Goal: Transaction & Acquisition: Book appointment/travel/reservation

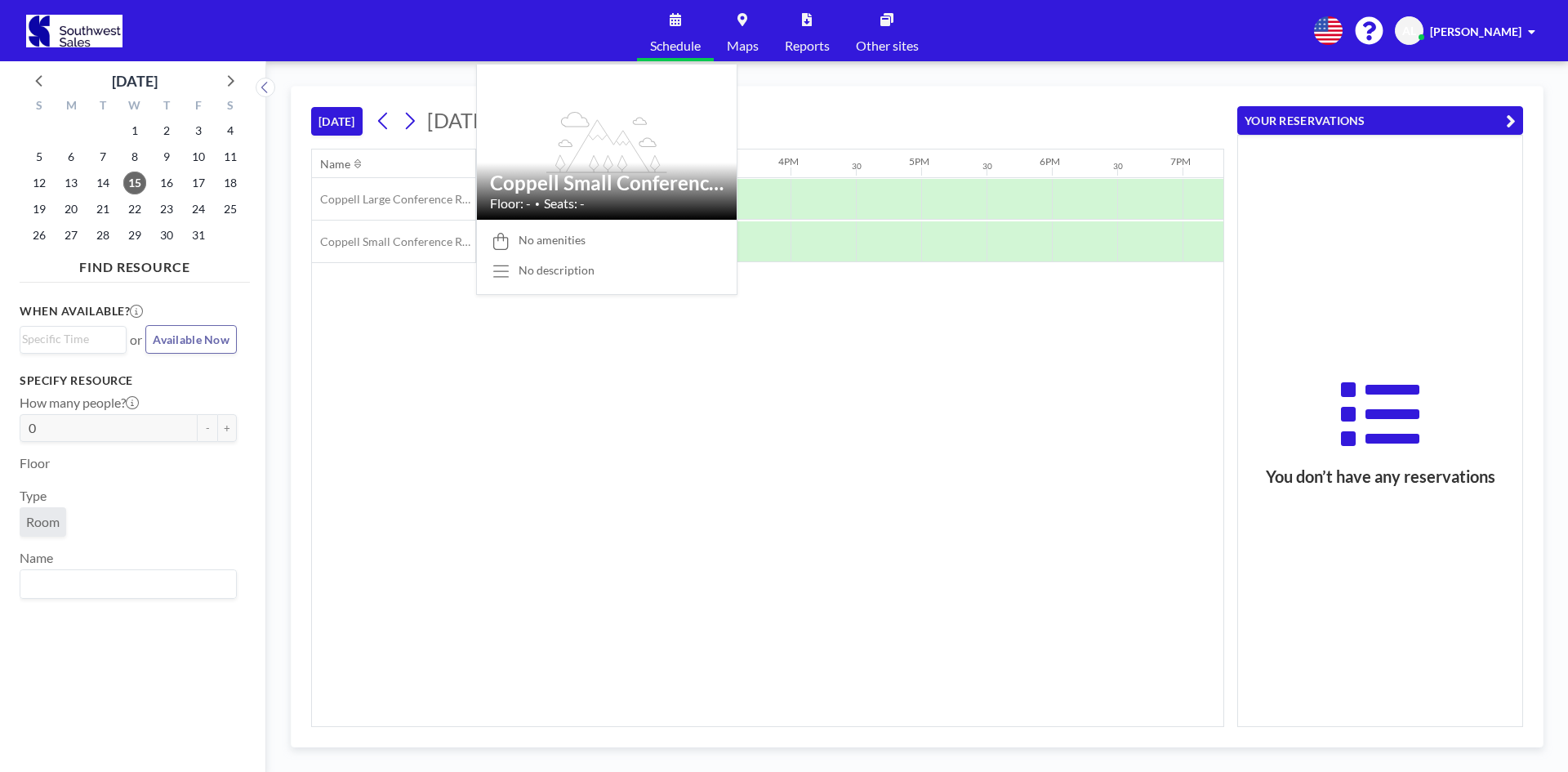
scroll to position [0, 1895]
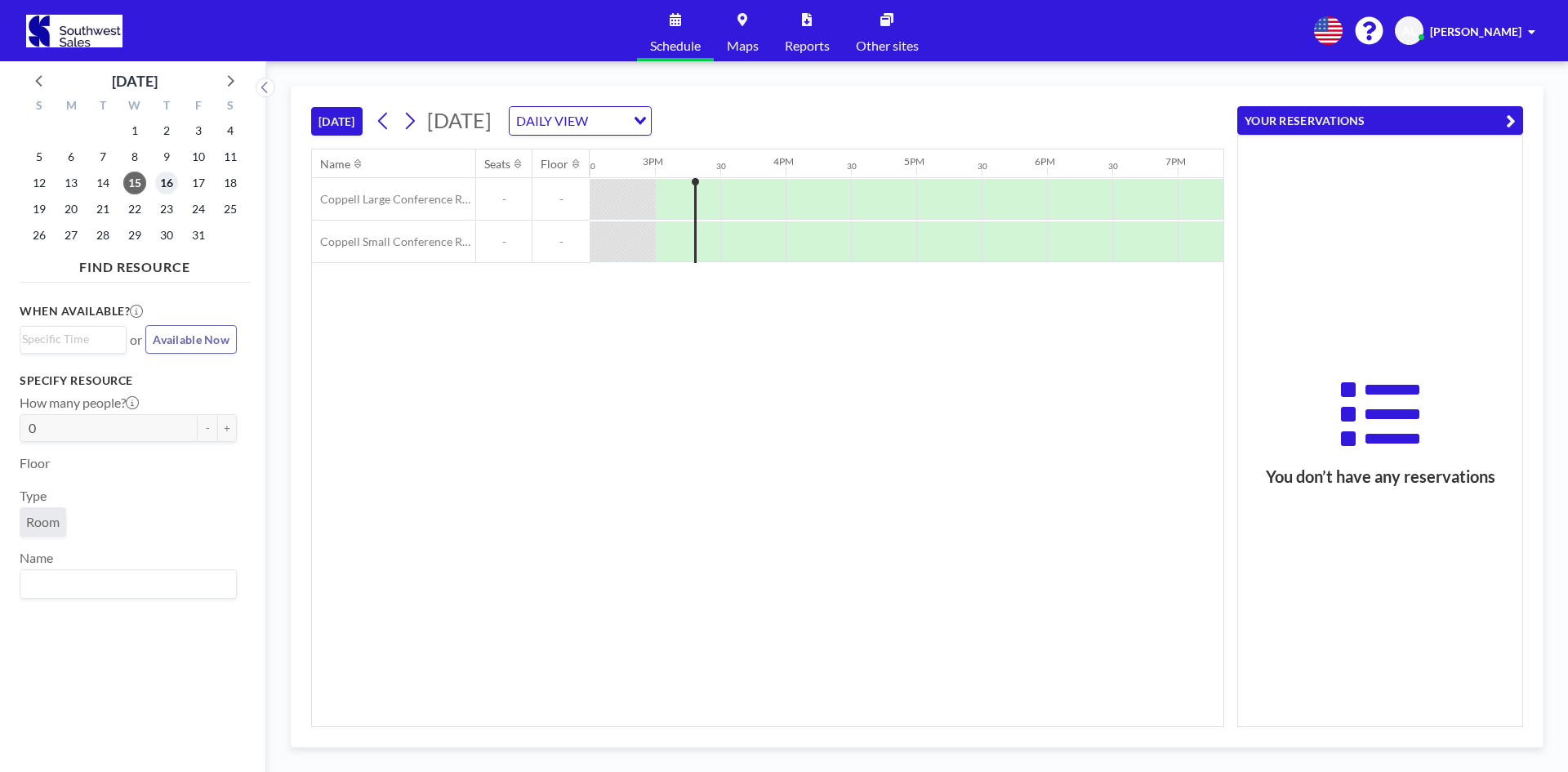
click at [160, 184] on span "16" at bounding box center [167, 183] width 23 height 23
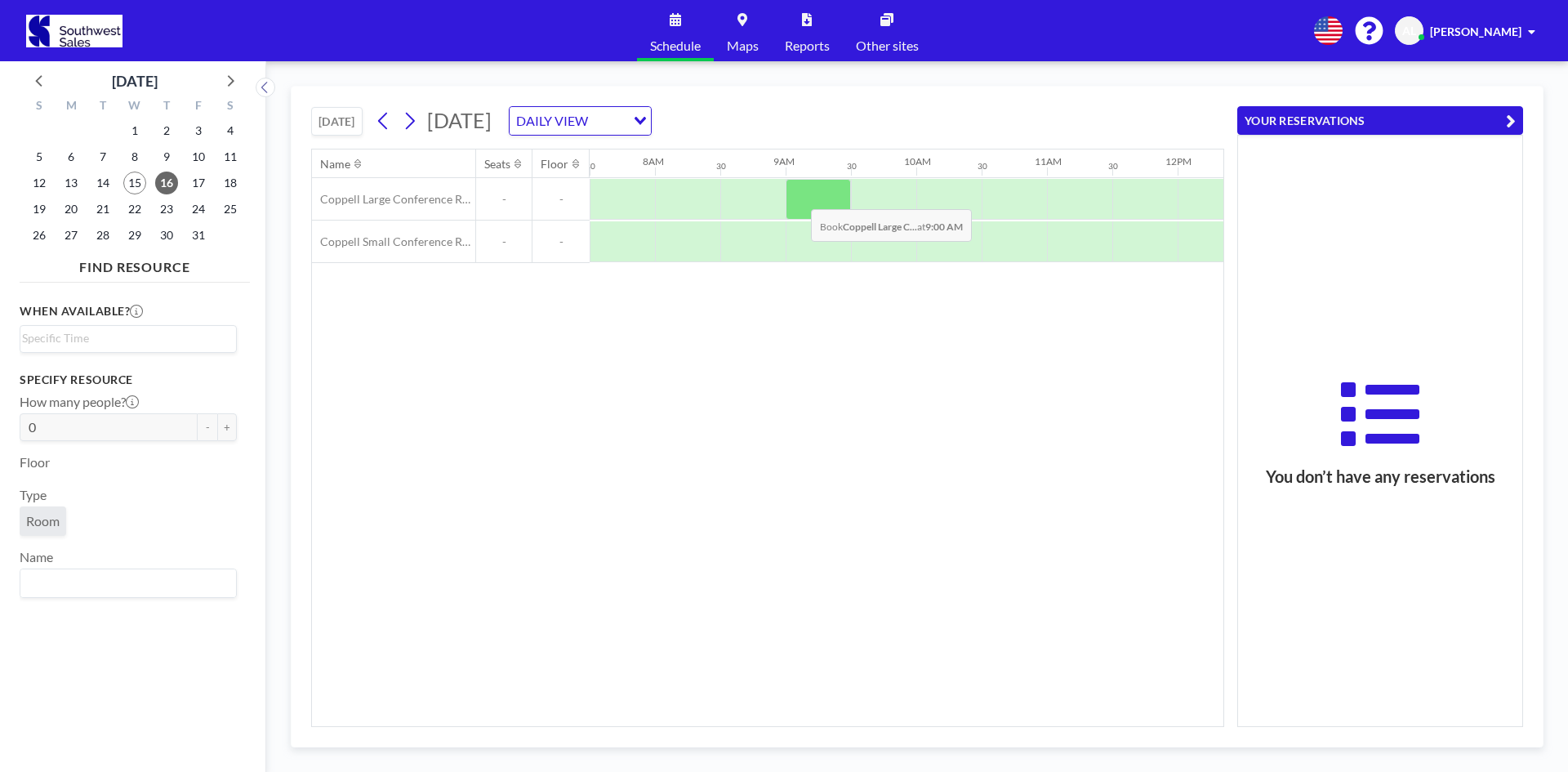
click at [799, 197] on div at bounding box center [817, 200] width 65 height 41
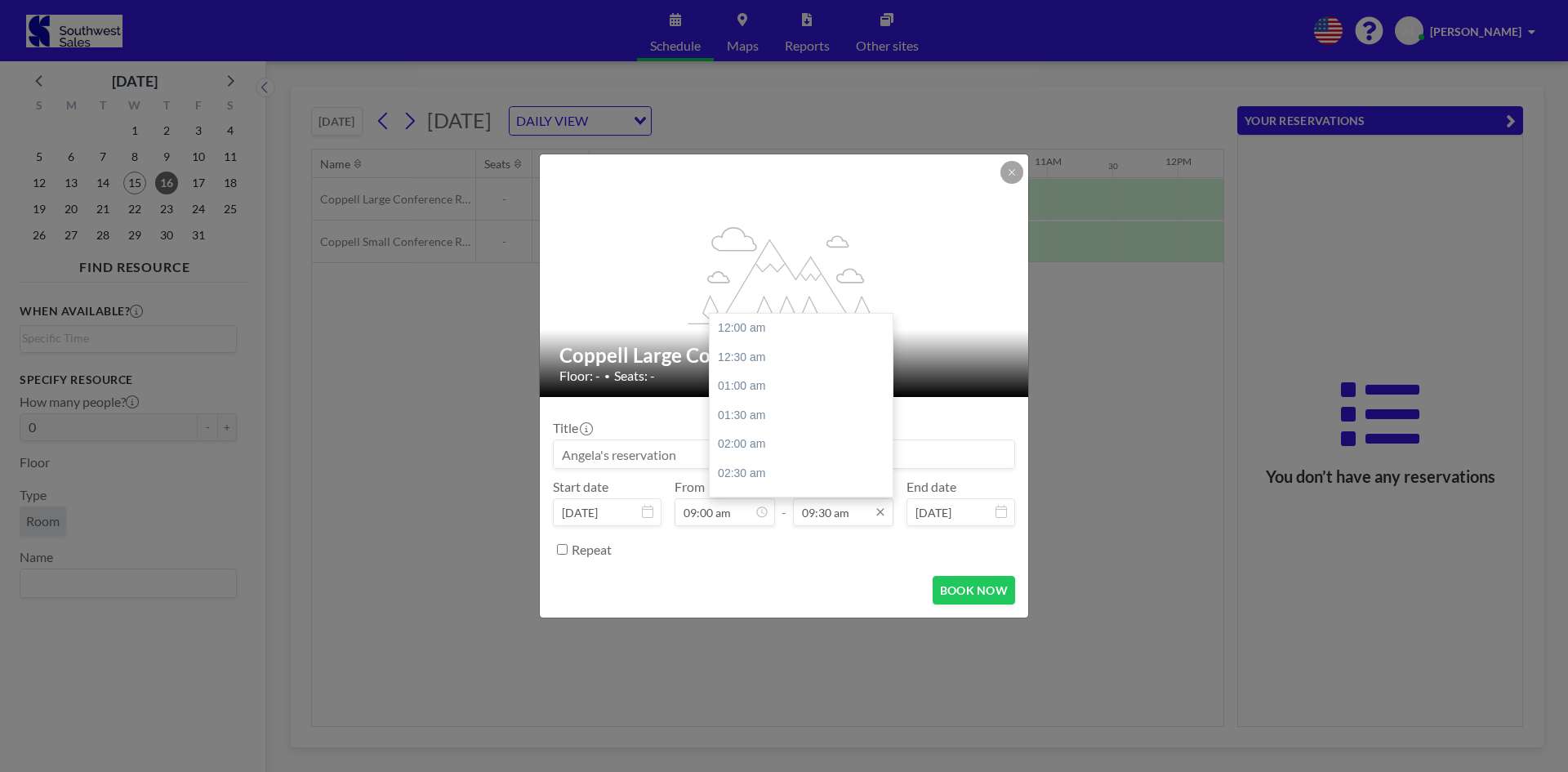
scroll to position [552, 0]
click at [872, 513] on input "09:30 am" at bounding box center [843, 512] width 101 height 28
click at [750, 418] on div "11:00 am" at bounding box center [805, 415] width 191 height 29
type input "11:00 am"
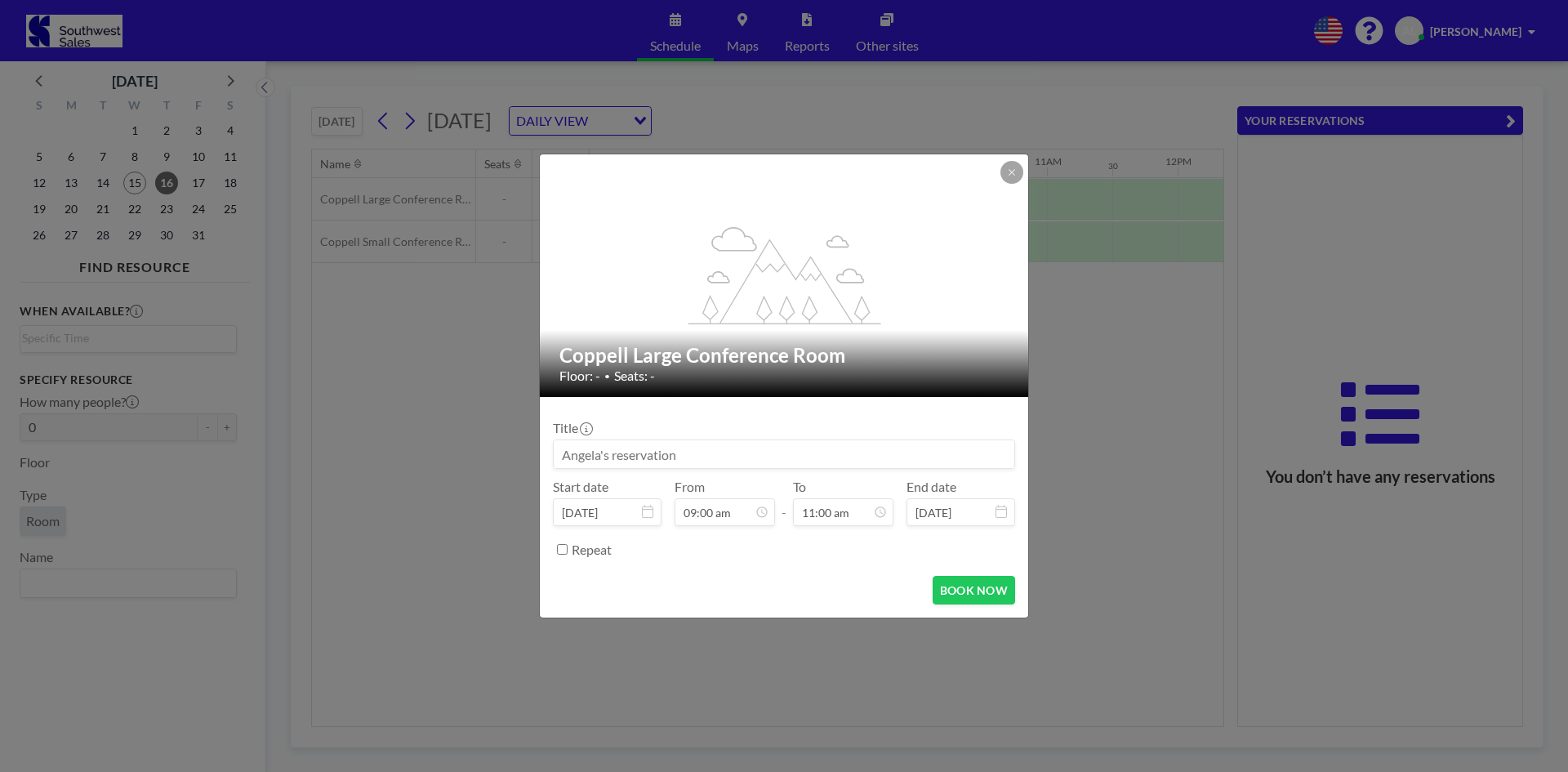
scroll to position [639, 0]
drag, startPoint x: 733, startPoint y: 456, endPoint x: 526, endPoint y: 435, distance: 208.1
click at [526, 435] on div "flex-grow: 1.2; Coppell Large Conference Room Floor: - • Seats: - Title Start d…" at bounding box center [784, 386] width 1568 height 772
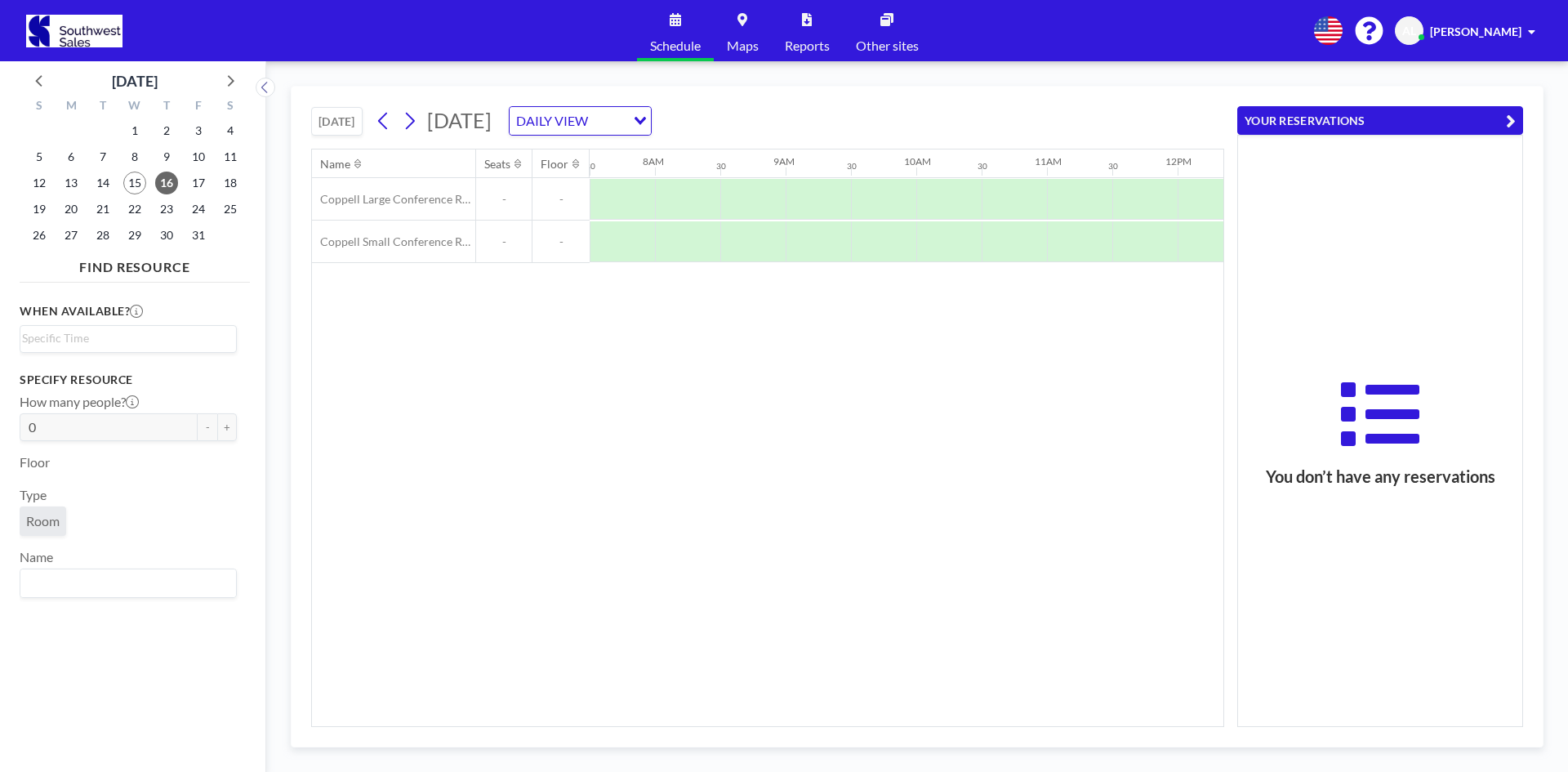
click at [603, 449] on div "Name Seats Floor 12AM 30 1AM 30 2AM 30 3AM 30 4AM 30 5AM 30 6AM 30 7AM 30 8AM 3…" at bounding box center [768, 438] width 912 height 577
click at [796, 204] on div at bounding box center [817, 200] width 65 height 41
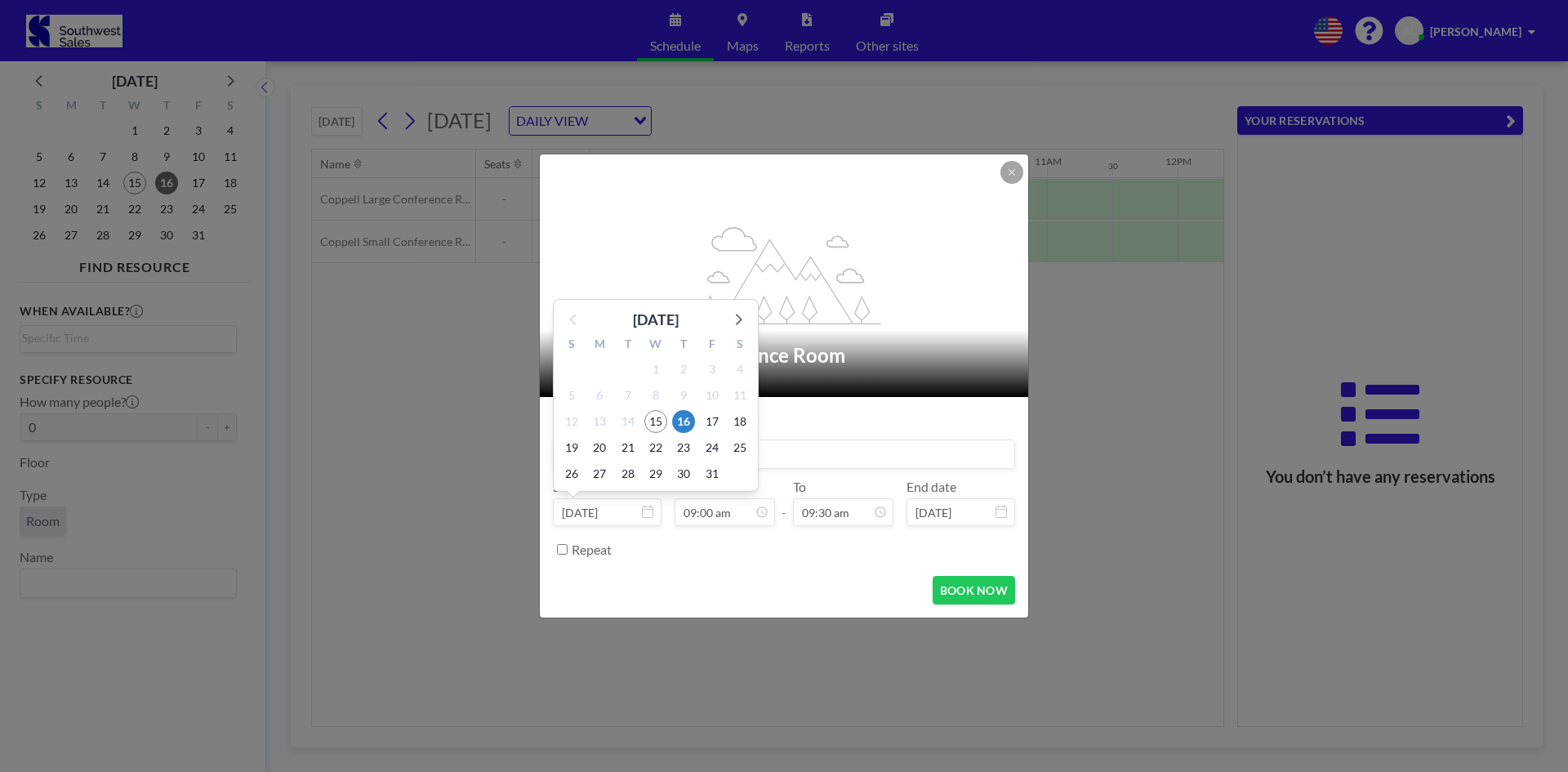
scroll to position [523, 0]
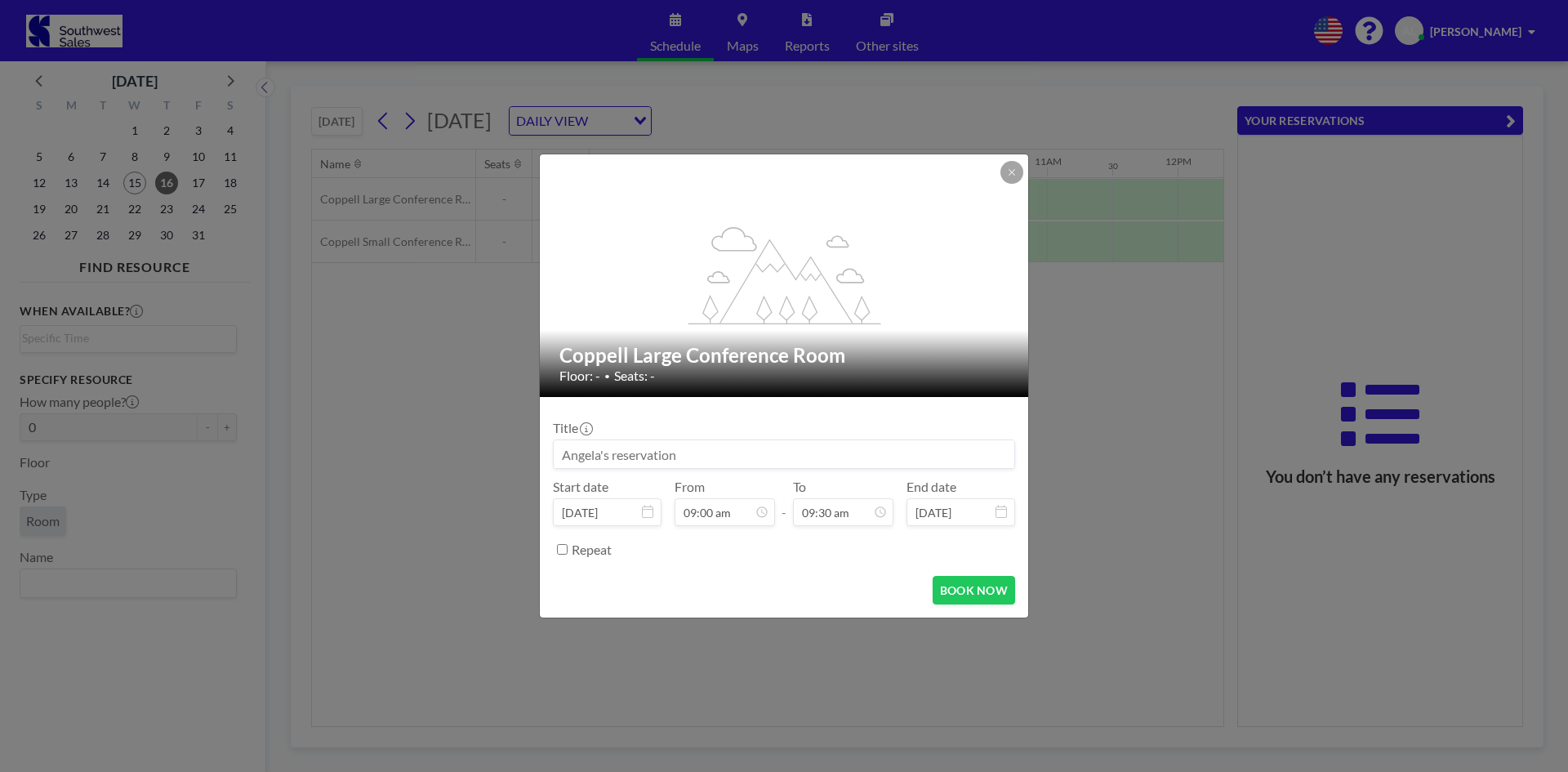
click at [827, 452] on input at bounding box center [784, 454] width 461 height 28
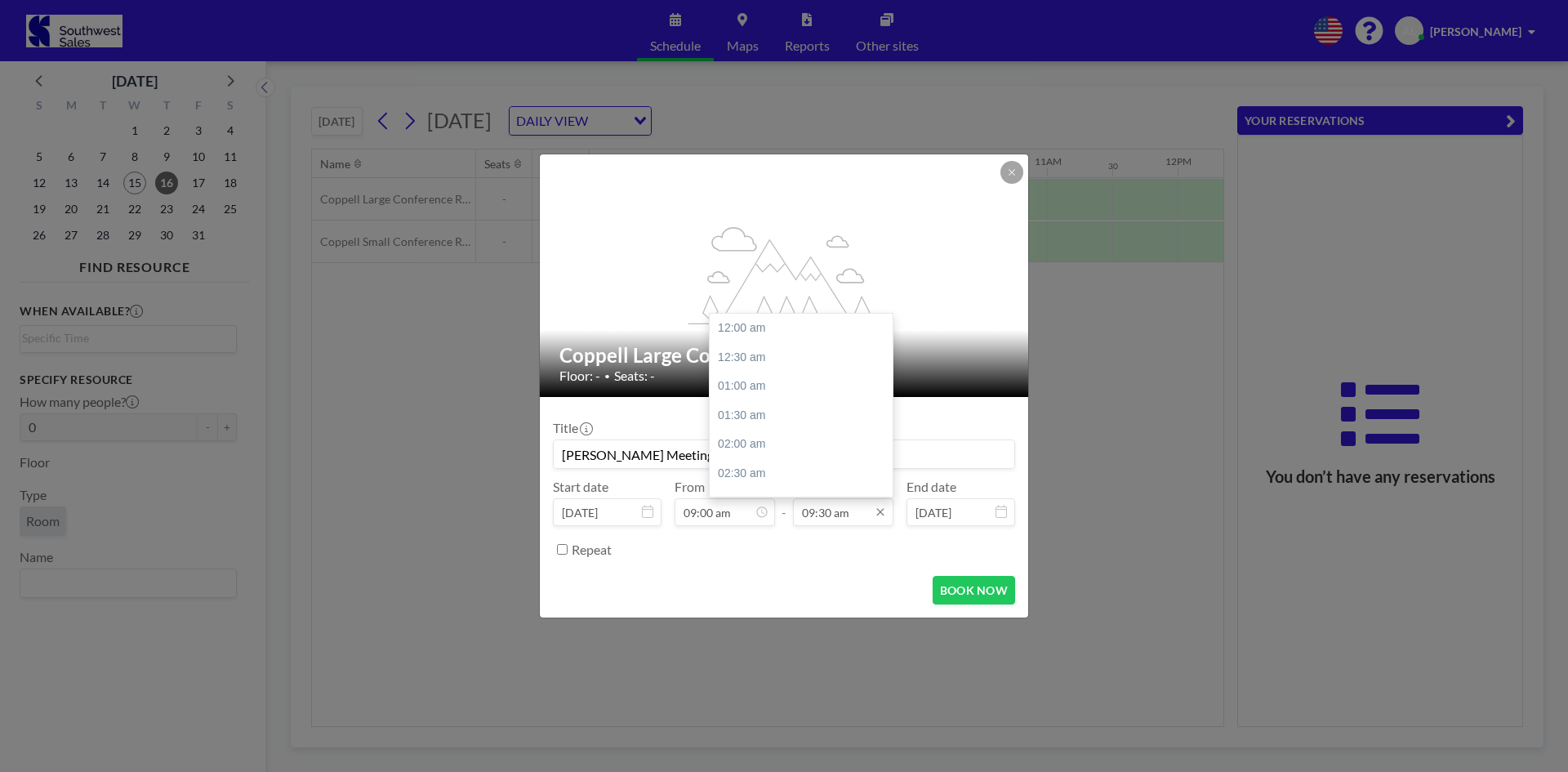
scroll to position [552, 0]
type input "[PERSON_NAME] Meeting"
click at [828, 508] on input "09:30 am" at bounding box center [843, 512] width 101 height 28
click at [738, 423] on div "11:00 am" at bounding box center [805, 415] width 191 height 29
type input "11:00 am"
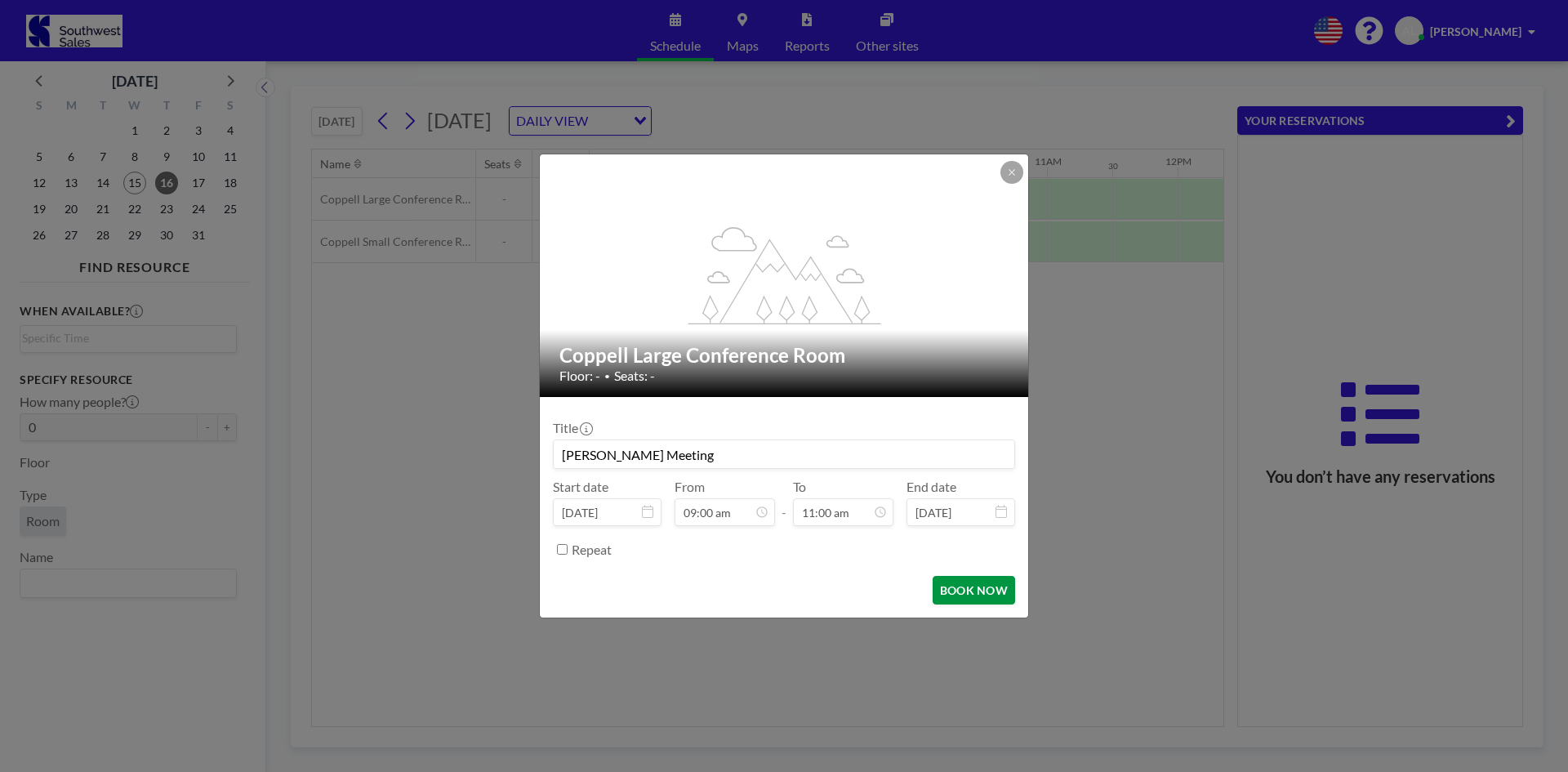
scroll to position [639, 0]
click at [966, 603] on button "BOOK NOW" at bounding box center [973, 590] width 83 height 29
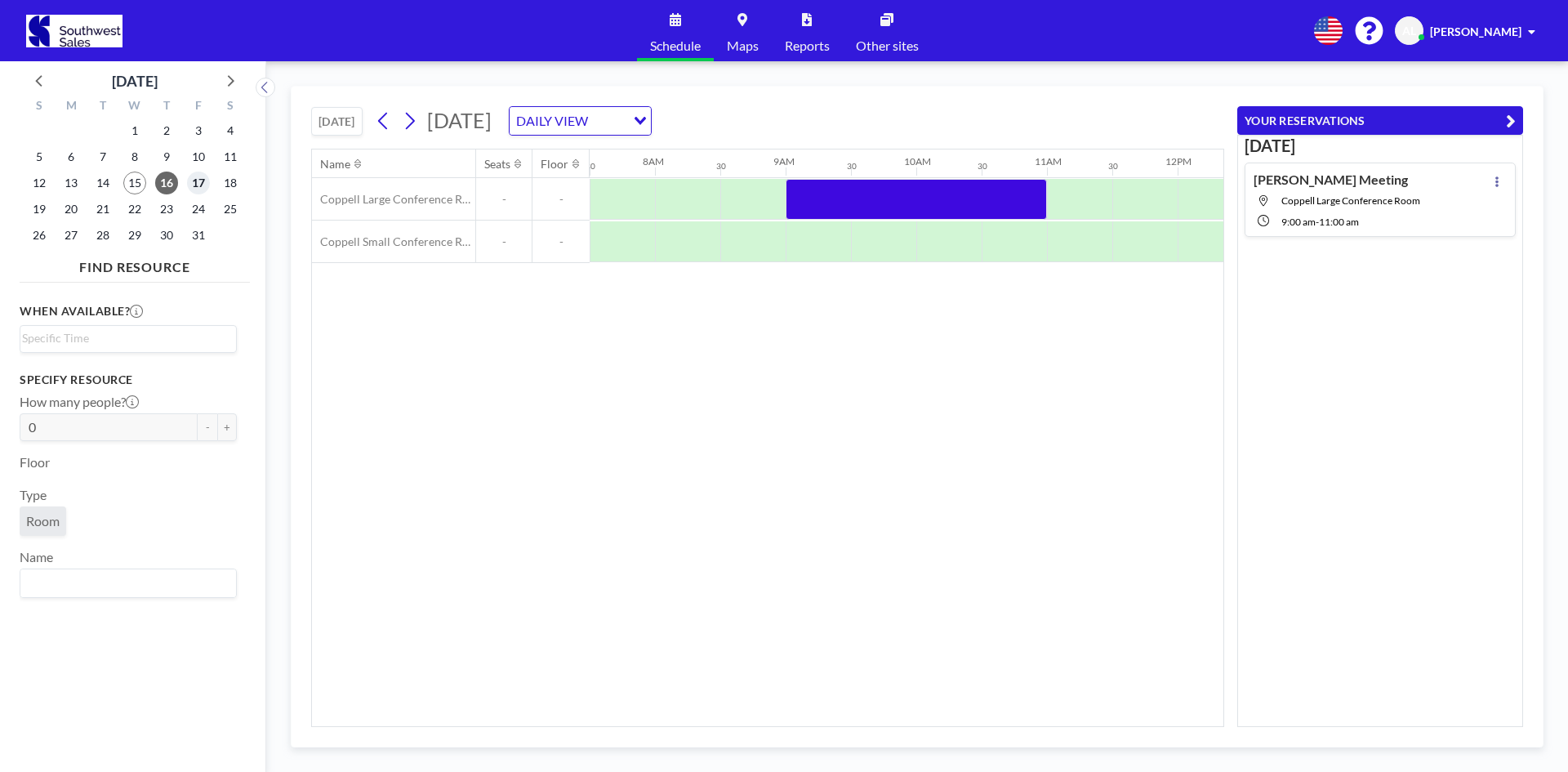
click at [200, 185] on span "17" at bounding box center [199, 183] width 23 height 23
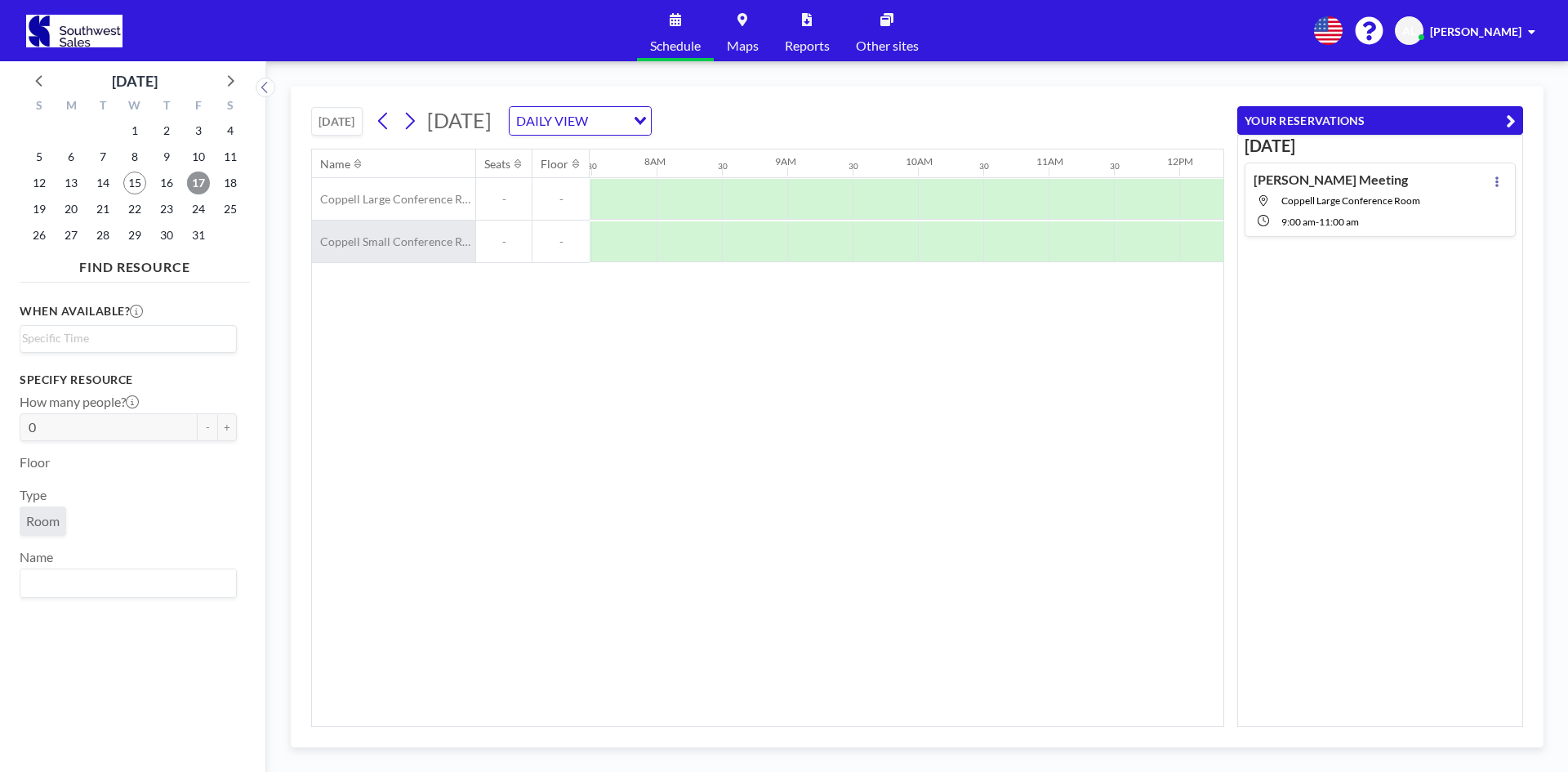
scroll to position [0, 981]
click at [167, 194] on div "16" at bounding box center [167, 183] width 32 height 26
click at [167, 190] on span "16" at bounding box center [167, 183] width 23 height 23
